Goal: Task Accomplishment & Management: Use online tool/utility

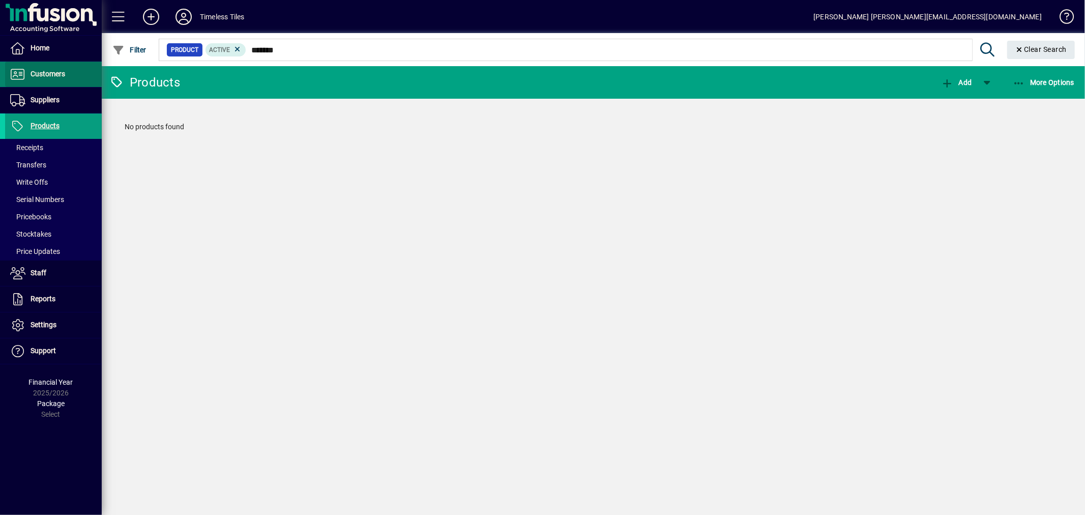
click at [39, 78] on span "Customers" at bounding box center [35, 74] width 60 height 12
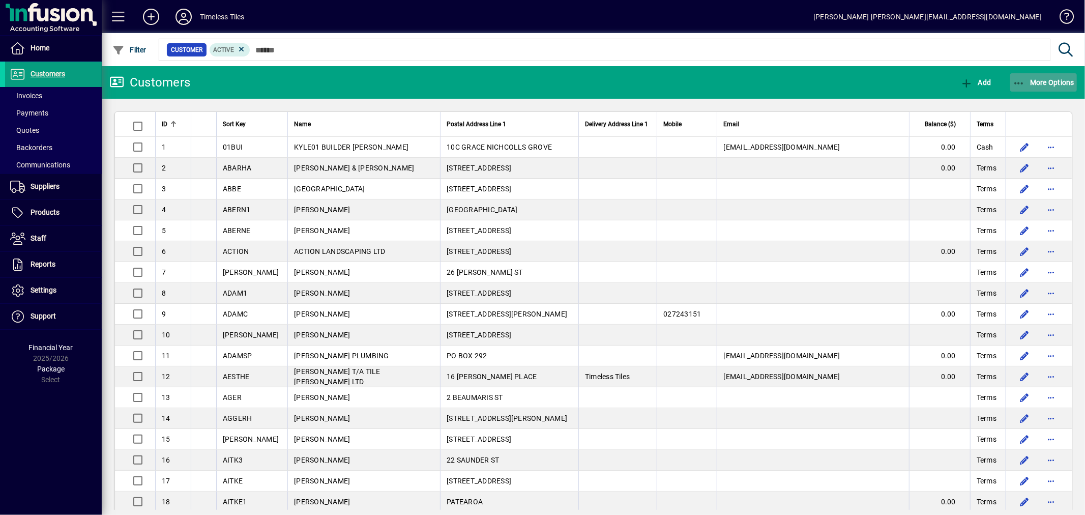
click at [1041, 83] on span "More Options" at bounding box center [1044, 82] width 62 height 8
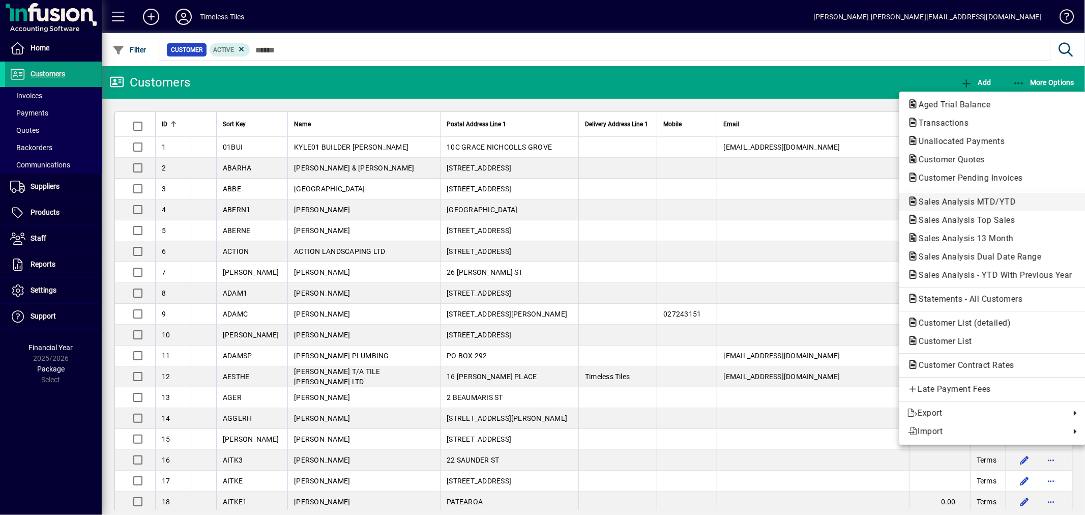
click at [945, 202] on span "Sales Analysis MTD/YTD" at bounding box center [963, 202] width 113 height 10
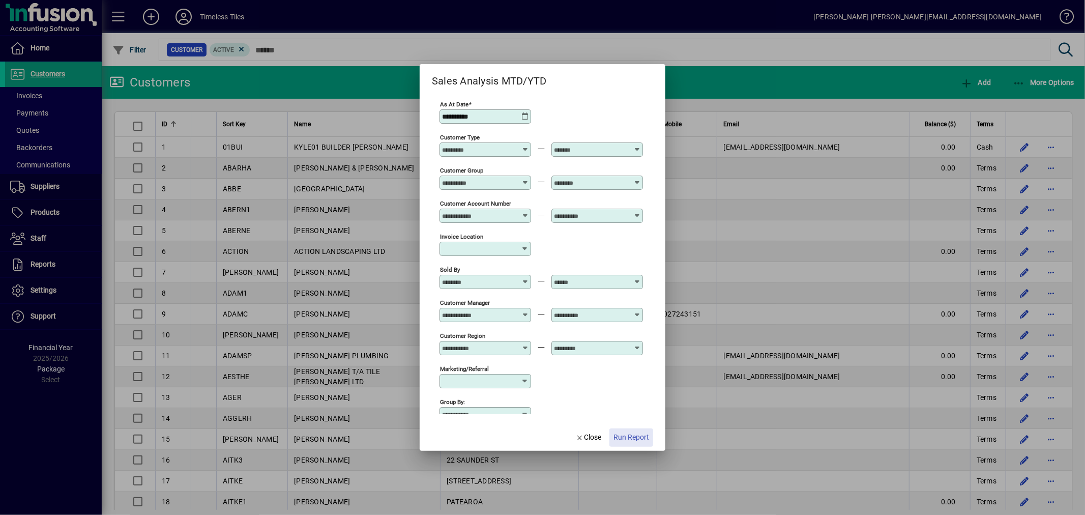
click at [636, 433] on span "Run Report" at bounding box center [631, 437] width 36 height 11
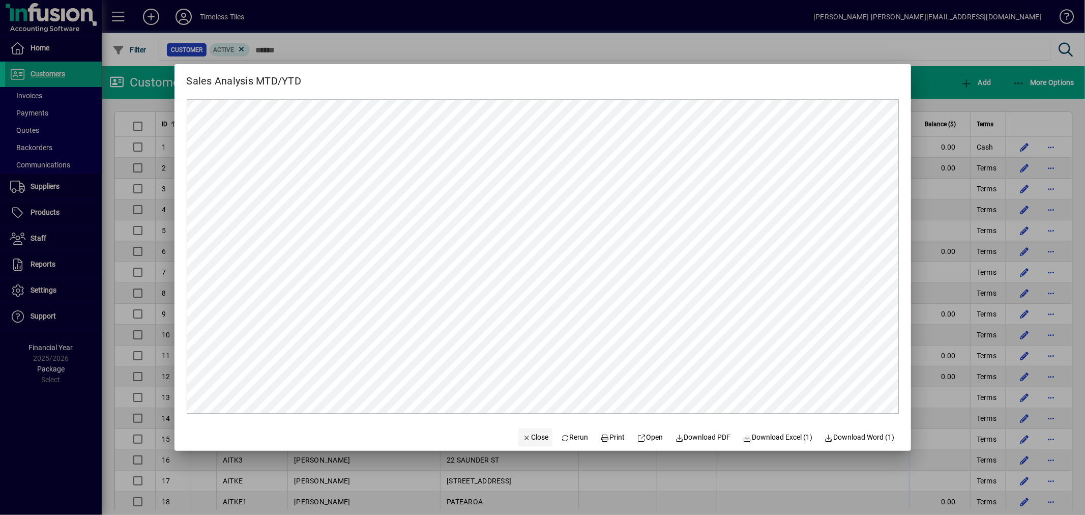
click at [531, 435] on span "Close" at bounding box center [535, 437] width 26 height 11
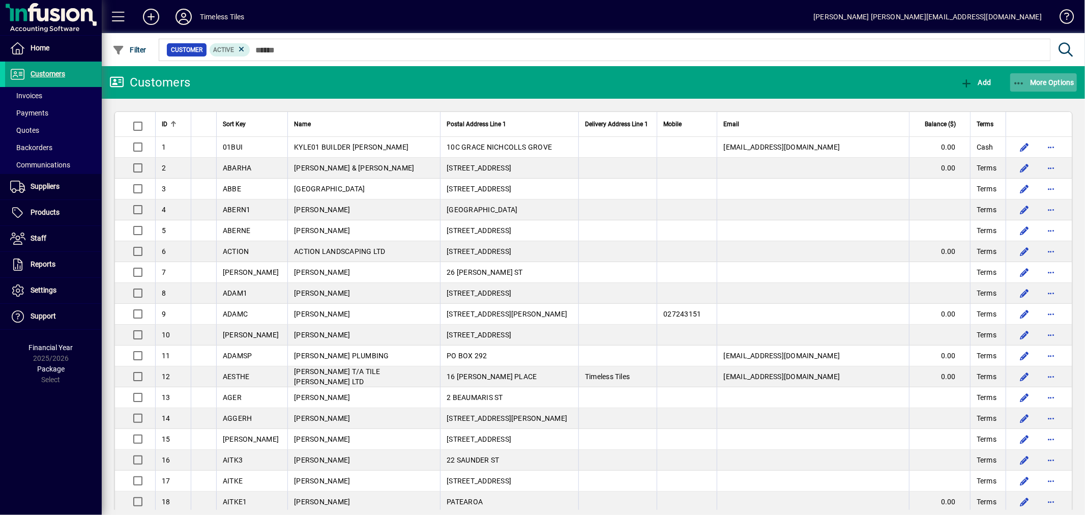
click at [1030, 85] on button "More Options" at bounding box center [1043, 82] width 67 height 18
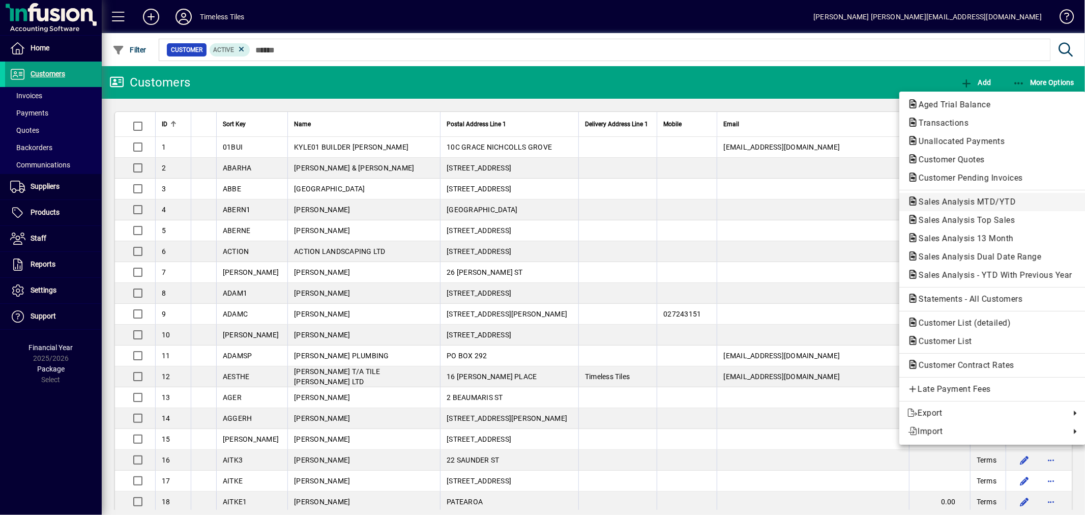
click at [949, 199] on span "Sales Analysis MTD/YTD" at bounding box center [963, 202] width 113 height 10
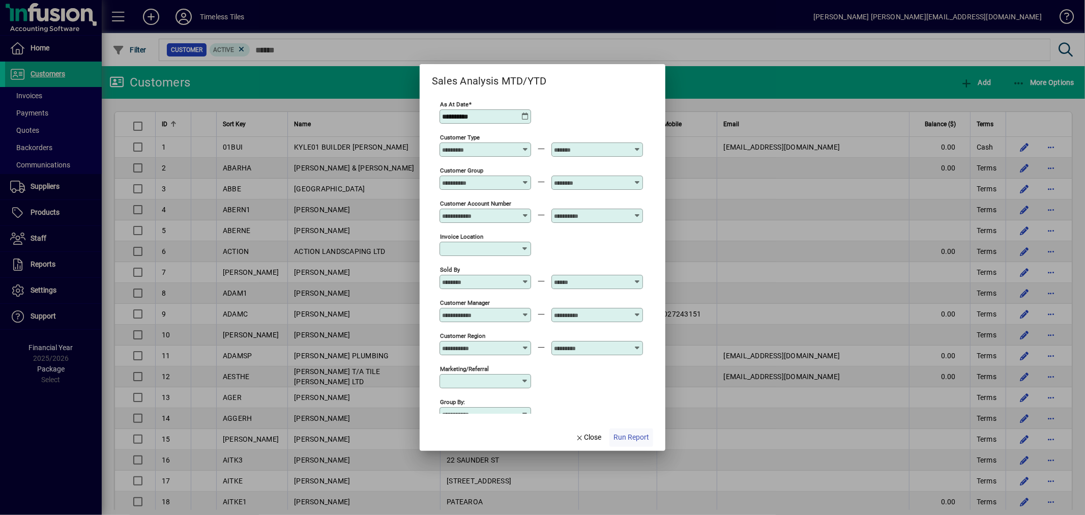
type input "**********"
click at [632, 441] on span "Run Report" at bounding box center [631, 437] width 36 height 11
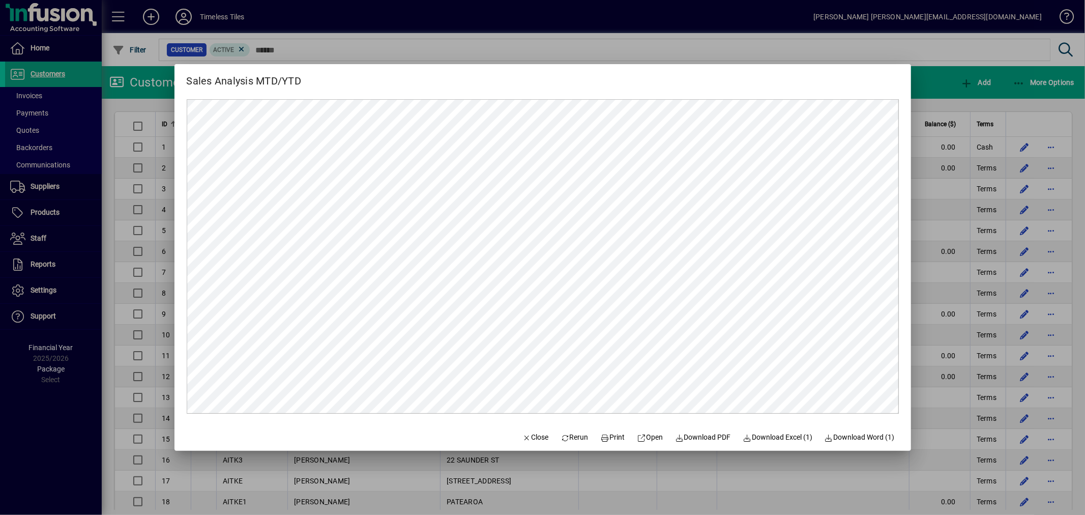
drag, startPoint x: 527, startPoint y: 434, endPoint x: 545, endPoint y: 420, distance: 23.2
click at [532, 431] on button "Close" at bounding box center [535, 437] width 35 height 18
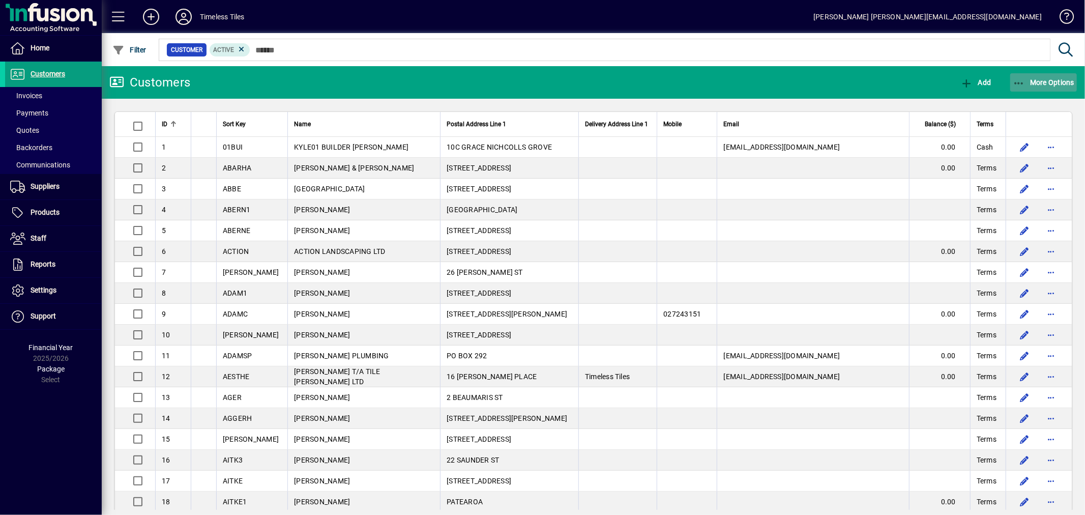
click at [1040, 78] on span "More Options" at bounding box center [1044, 82] width 62 height 8
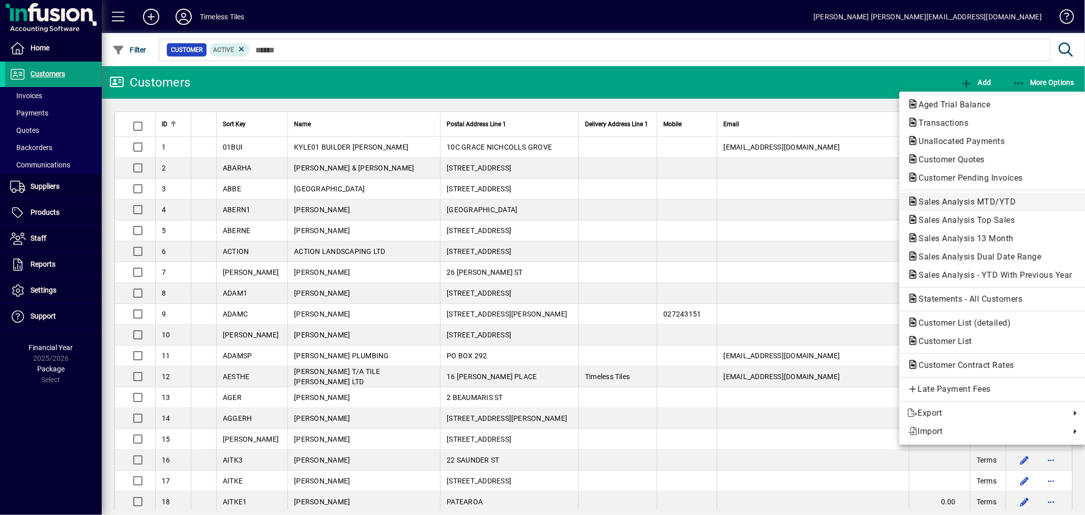
click at [943, 196] on span "Sales Analysis MTD/YTD" at bounding box center [992, 202] width 170 height 12
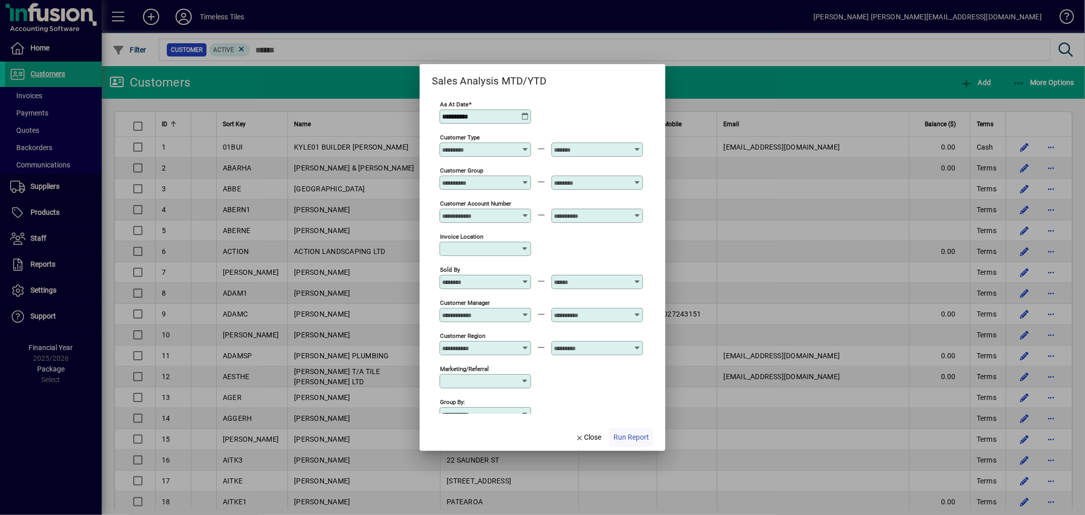
click at [641, 432] on span "Run Report" at bounding box center [631, 437] width 36 height 11
